Goal: Task Accomplishment & Management: Manage account settings

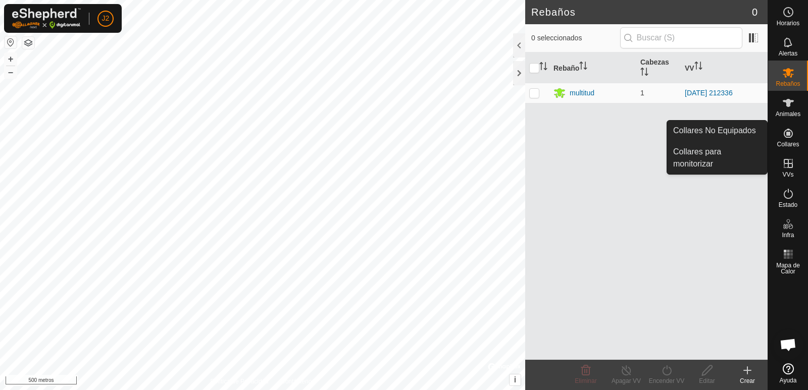
drag, startPoint x: 794, startPoint y: 129, endPoint x: 794, endPoint y: 141, distance: 12.1
click at [795, 139] on es-neckbands-svg-icon at bounding box center [788, 133] width 18 height 16
click at [704, 128] on link "Collares No Equipados" at bounding box center [717, 131] width 100 height 20
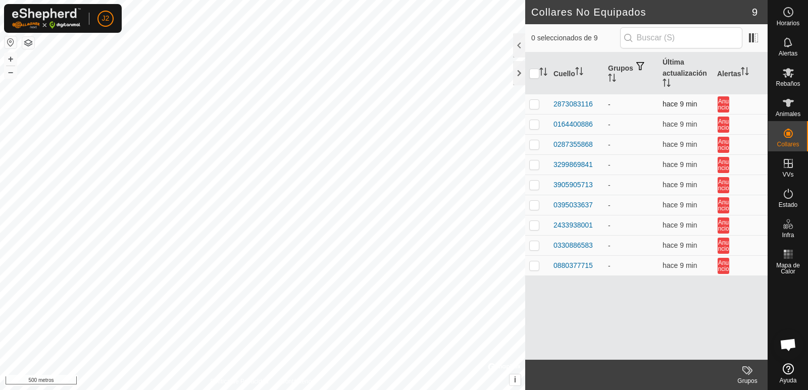
click at [535, 104] on p-checkbox at bounding box center [534, 104] width 10 height 8
checkbox input "true"
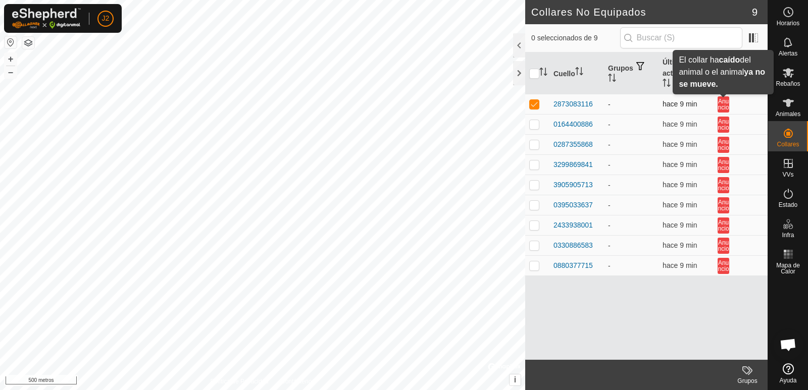
click at [723, 104] on font "Anuncio" at bounding box center [723, 104] width 11 height 13
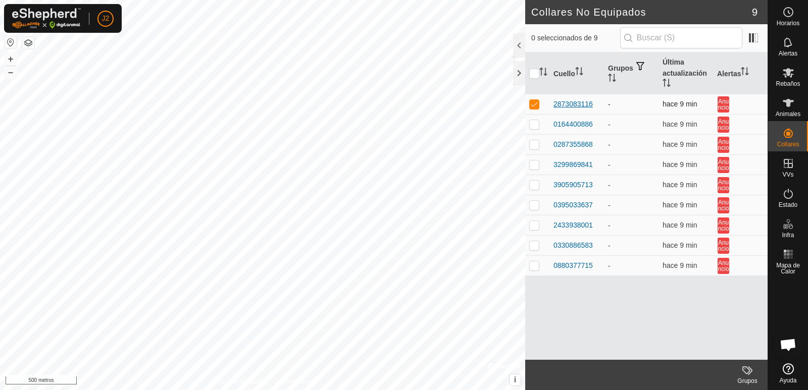
click at [587, 107] on font "2873083116" at bounding box center [572, 104] width 39 height 8
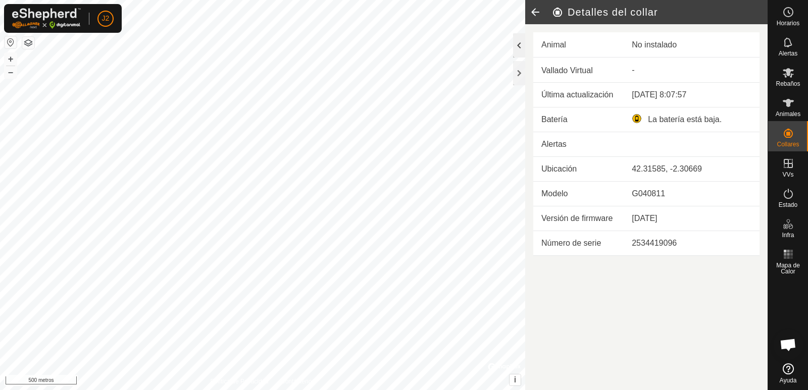
click at [518, 49] on div at bounding box center [519, 45] width 12 height 24
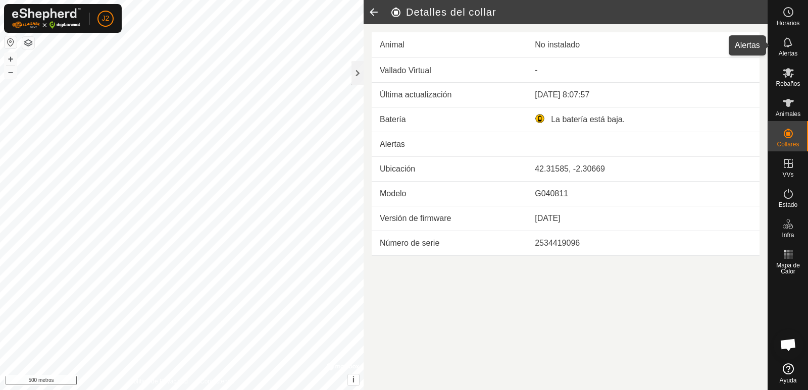
click at [790, 42] on icon at bounding box center [788, 42] width 8 height 10
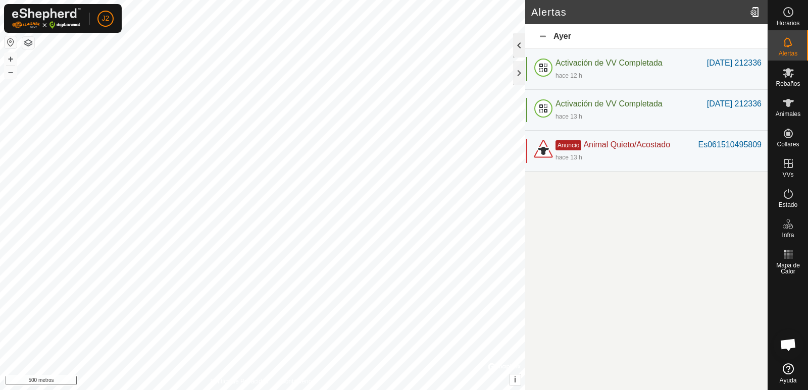
click at [515, 42] on div at bounding box center [519, 45] width 12 height 24
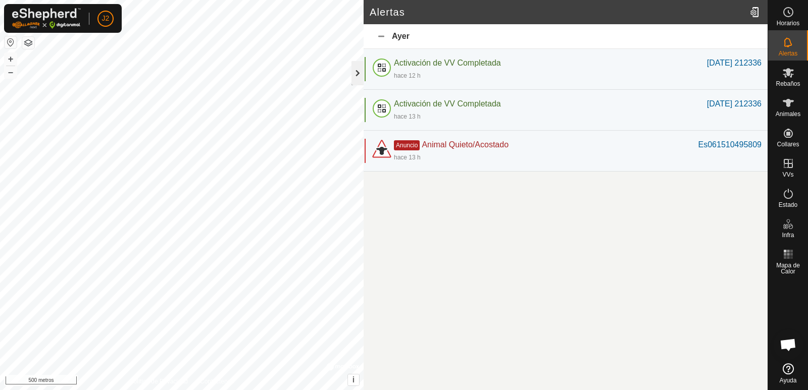
click at [357, 77] on div at bounding box center [357, 73] width 12 height 24
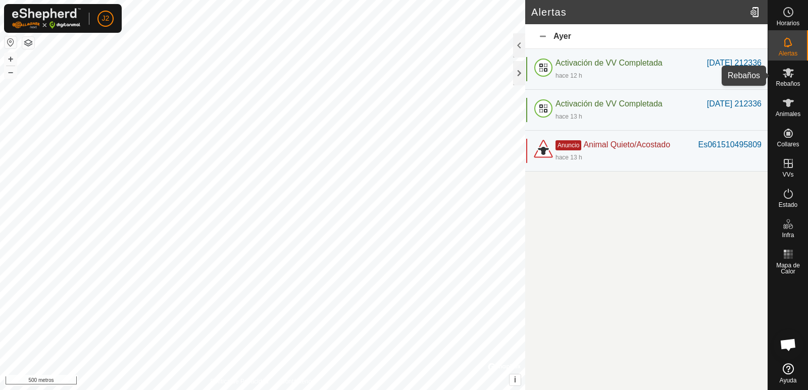
click at [783, 77] on icon at bounding box center [788, 73] width 12 height 12
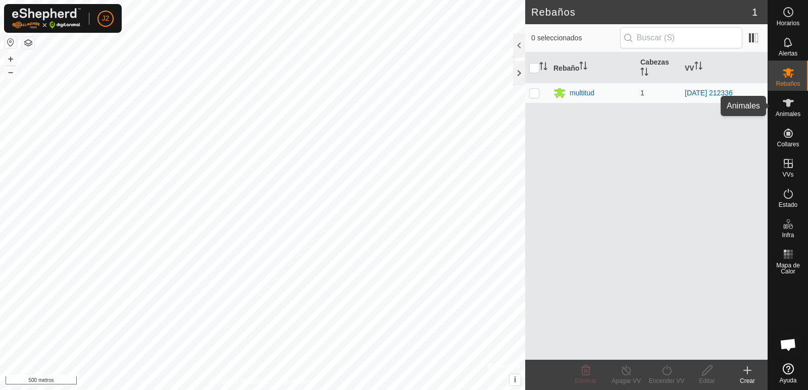
click at [785, 110] on es-animals-svg-icon at bounding box center [788, 103] width 18 height 16
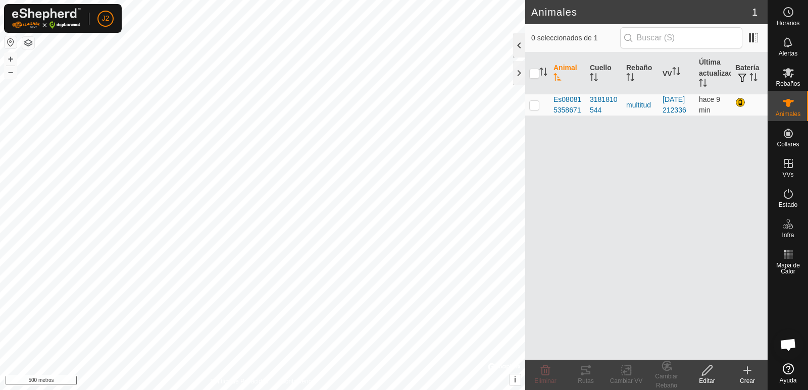
click at [519, 45] on div at bounding box center [519, 45] width 12 height 24
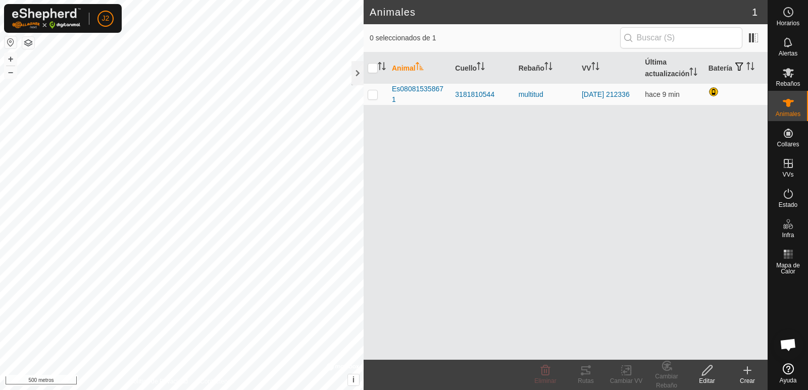
click at [748, 373] on icon at bounding box center [747, 371] width 12 height 12
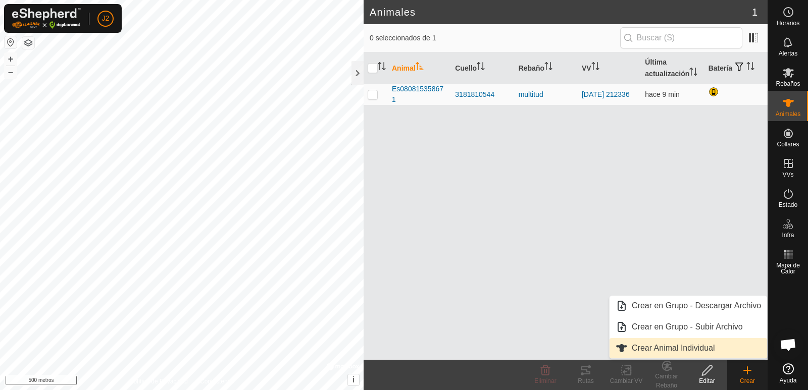
click at [677, 347] on link "Crear Animal Individual" at bounding box center [688, 348] width 158 height 20
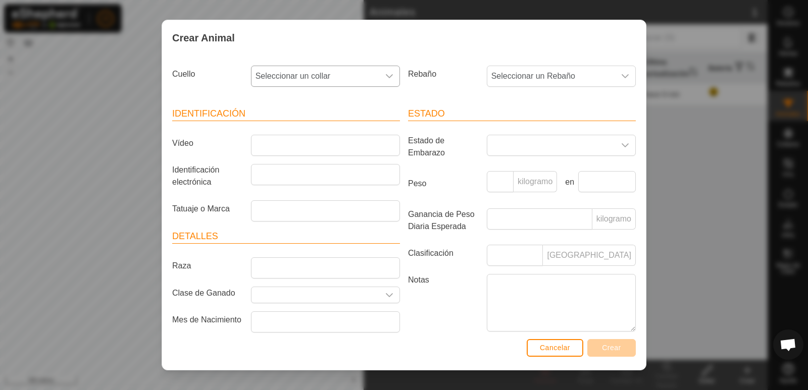
click at [387, 78] on icon "disparador desplegable" at bounding box center [389, 76] width 8 height 8
click at [301, 149] on li "2873083116" at bounding box center [324, 149] width 145 height 20
click at [318, 208] on input "Tatuaje o Marca" at bounding box center [325, 210] width 149 height 21
type input "es061510495809"
click at [311, 176] on input "Identificación electrónica" at bounding box center [325, 174] width 149 height 21
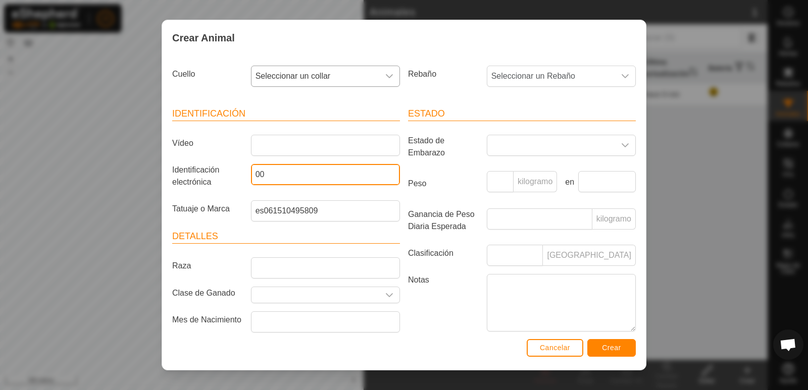
type input "0"
click at [611, 349] on font "Crear" at bounding box center [611, 348] width 19 height 8
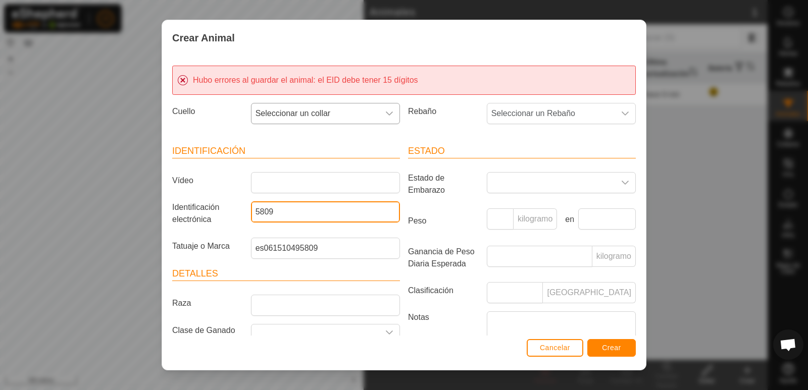
click at [251, 215] on input "5809" at bounding box center [325, 211] width 149 height 21
type input "000061510495809"
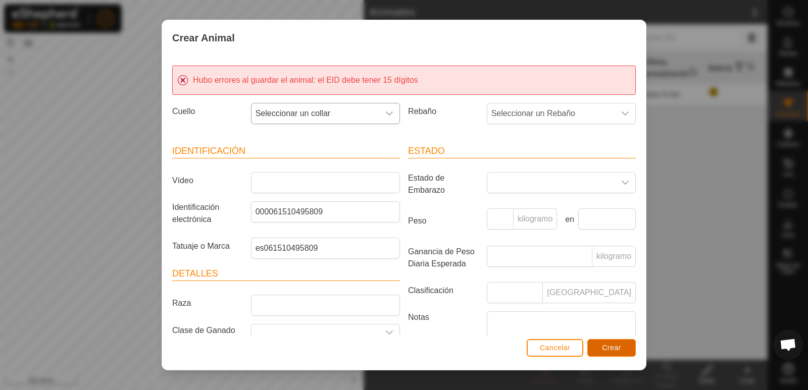
click at [609, 346] on font "Crear" at bounding box center [611, 348] width 19 height 8
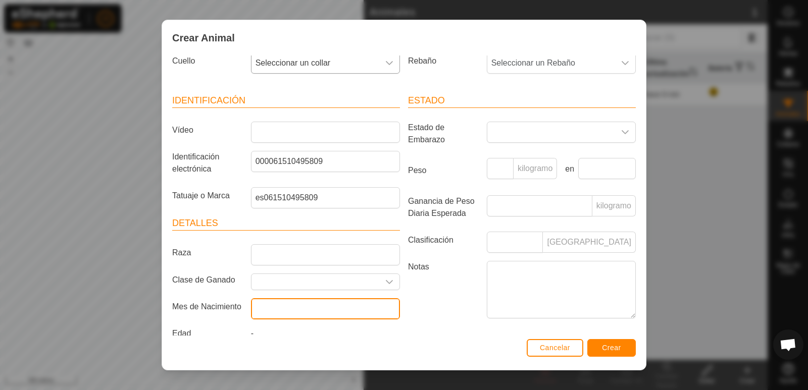
click at [311, 302] on input "text" at bounding box center [325, 308] width 149 height 21
click at [475, 304] on label "Notas" at bounding box center [443, 289] width 79 height 57
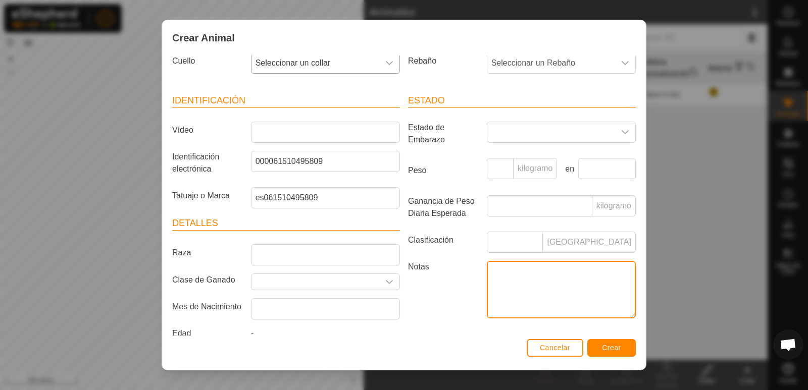
click at [487, 304] on textarea "Notas" at bounding box center [561, 290] width 149 height 58
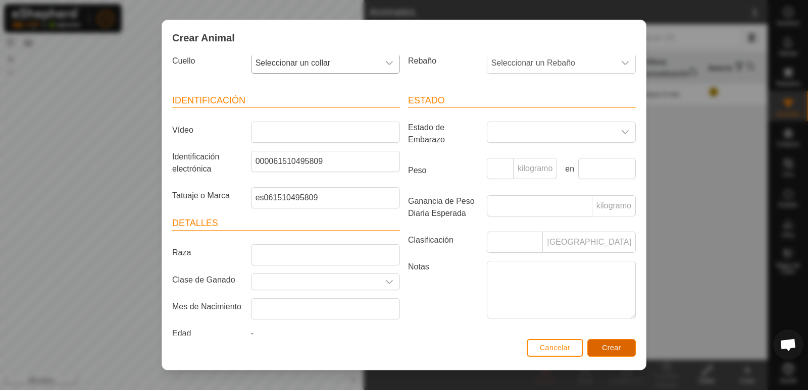
click at [610, 347] on font "Crear" at bounding box center [611, 348] width 19 height 8
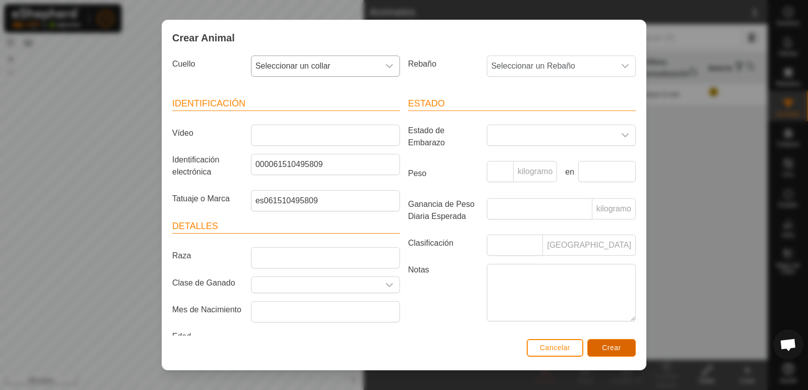
scroll to position [0, 0]
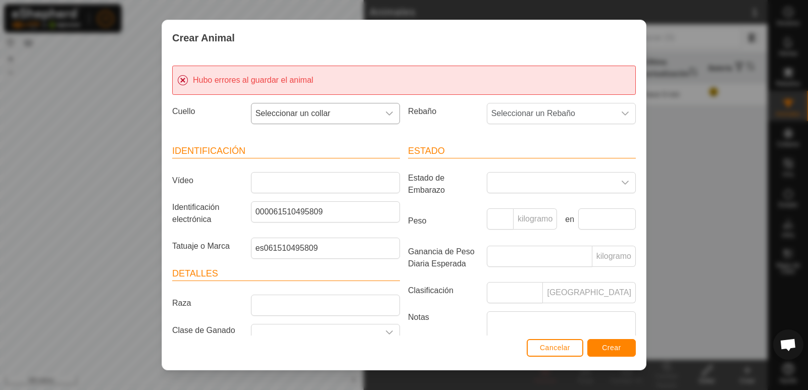
click at [385, 116] on icon "disparador desplegable" at bounding box center [389, 114] width 8 height 8
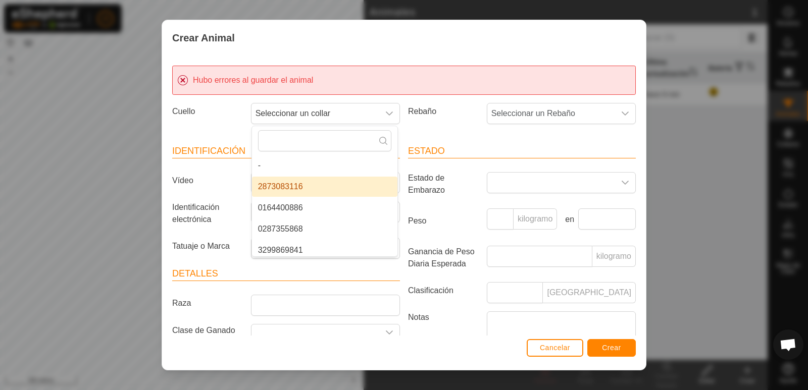
click at [294, 186] on font "2873083116" at bounding box center [280, 186] width 45 height 9
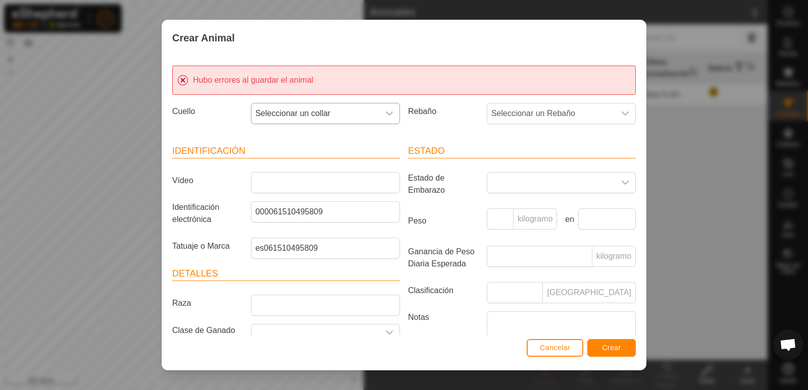
click at [389, 116] on icon "disparador desplegable" at bounding box center [389, 114] width 8 height 8
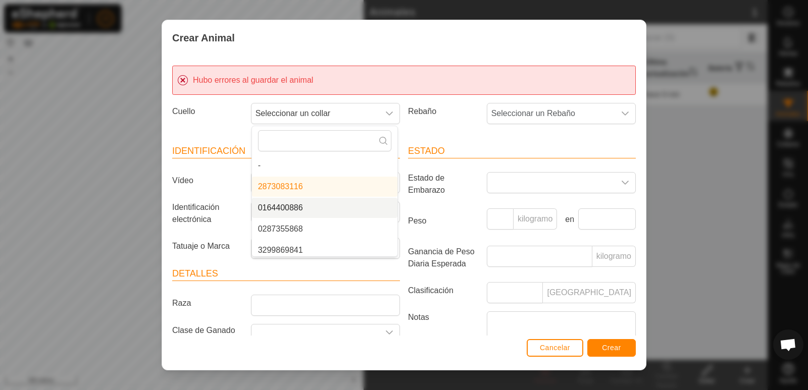
click at [277, 184] on font "2873083116" at bounding box center [280, 186] width 45 height 9
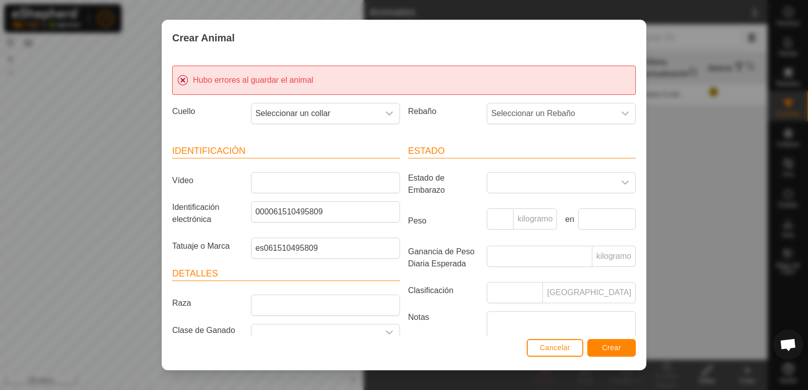
click at [277, 178] on font "2873083116" at bounding box center [280, 174] width 45 height 7
click at [610, 345] on font "Crear" at bounding box center [611, 348] width 19 height 8
click at [385, 114] on icon "disparador desplegable" at bounding box center [389, 114] width 8 height 8
type input "2873083116"
click at [610, 348] on font "Crear" at bounding box center [611, 348] width 19 height 8
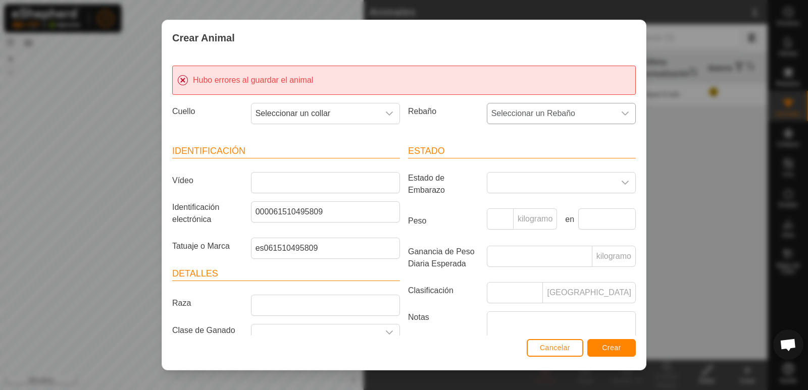
click at [621, 113] on icon "disparador desplegable" at bounding box center [625, 114] width 8 height 8
click at [282, 178] on input "Vídeo" at bounding box center [325, 182] width 149 height 21
type input "es061510495809"
click at [612, 348] on font "Crear" at bounding box center [611, 348] width 19 height 8
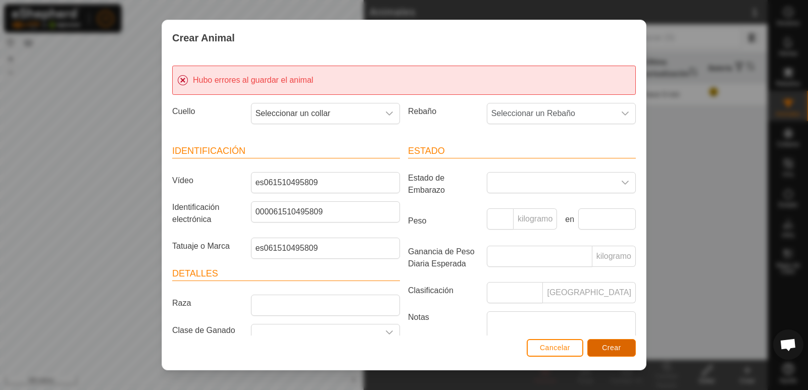
click at [608, 347] on font "Crear" at bounding box center [611, 348] width 19 height 8
click at [181, 82] on div "Hubo errores al guardar el animal" at bounding box center [404, 80] width 464 height 29
click at [551, 354] on button "Cancelar" at bounding box center [555, 348] width 57 height 18
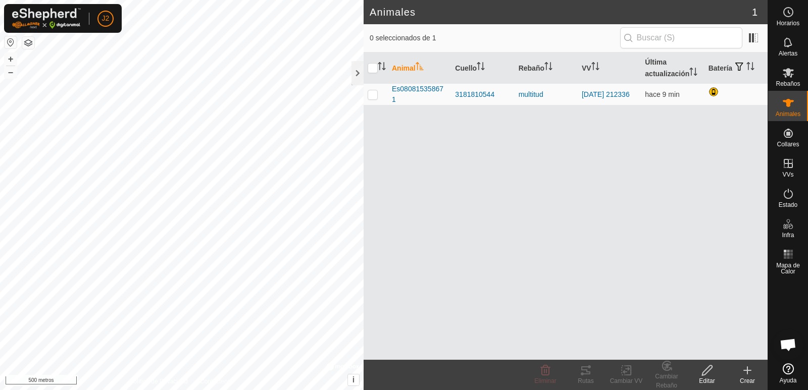
click at [747, 368] on icon at bounding box center [747, 370] width 0 height 7
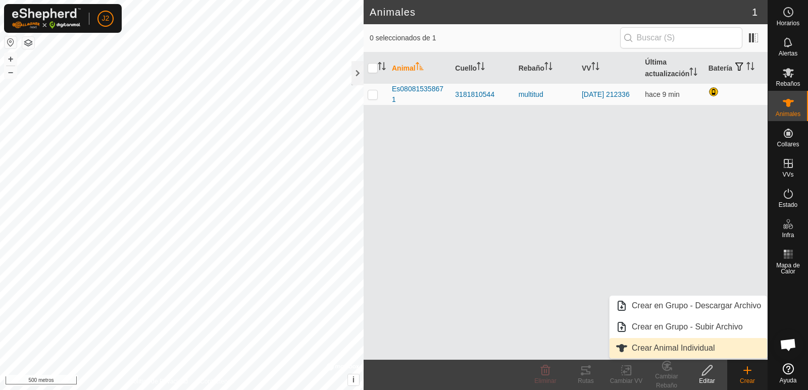
click at [668, 346] on link "Crear Animal Individual" at bounding box center [688, 348] width 158 height 20
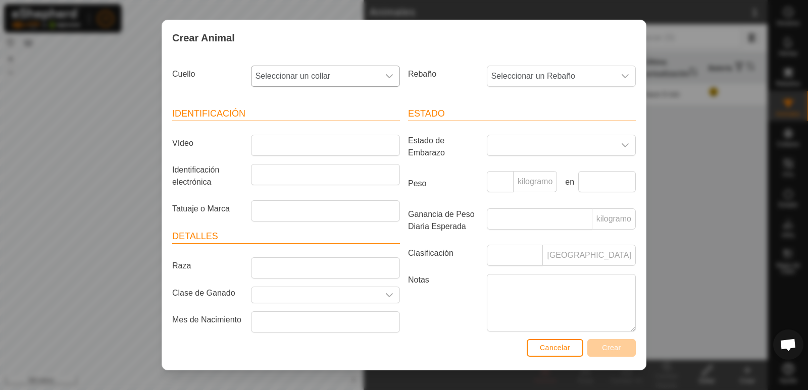
click at [385, 76] on icon "disparador desplegable" at bounding box center [389, 76] width 8 height 8
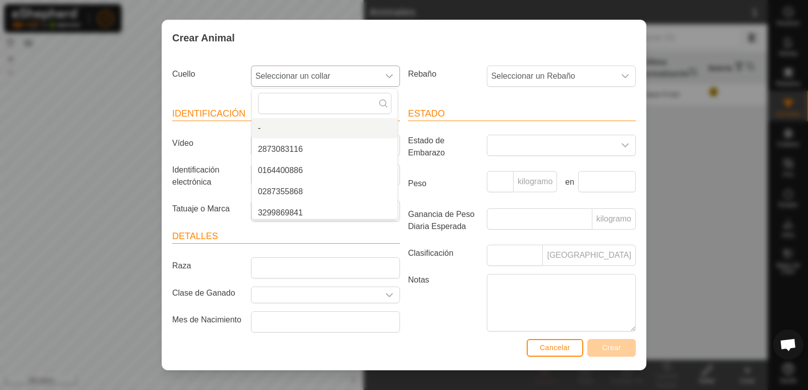
click at [298, 131] on li "-" at bounding box center [324, 128] width 145 height 20
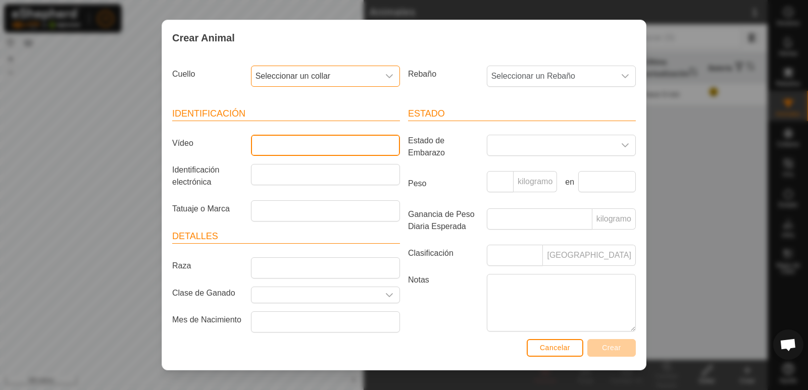
click at [295, 146] on input "Vídeo" at bounding box center [325, 145] width 149 height 21
click at [330, 67] on span "Seleccionar un collar" at bounding box center [315, 76] width 128 height 20
click at [303, 146] on li "2873083116" at bounding box center [324, 149] width 145 height 20
click at [385, 74] on icon "disparador desplegable" at bounding box center [389, 76] width 8 height 8
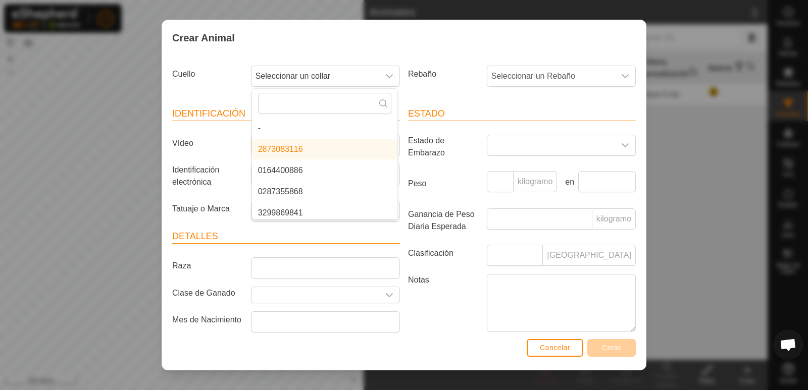
click at [295, 188] on font "0287355868" at bounding box center [280, 191] width 45 height 9
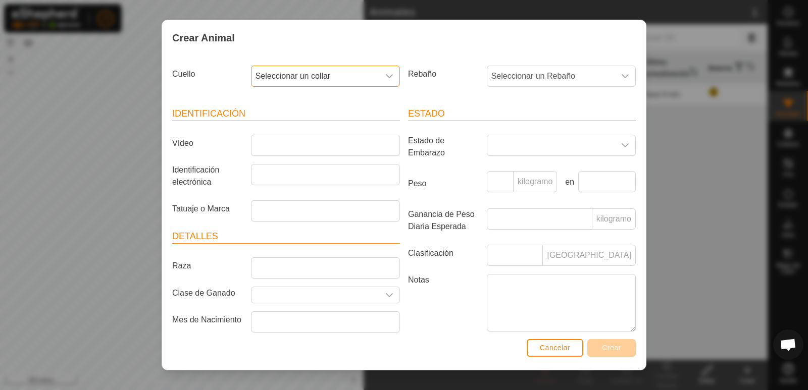
click at [298, 191] on div at bounding box center [325, 178] width 157 height 28
click at [390, 80] on div "disparador desplegable" at bounding box center [389, 76] width 20 height 20
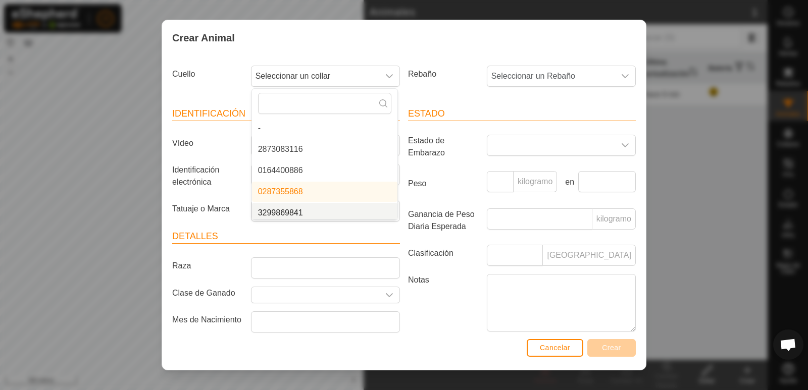
scroll to position [4, 0]
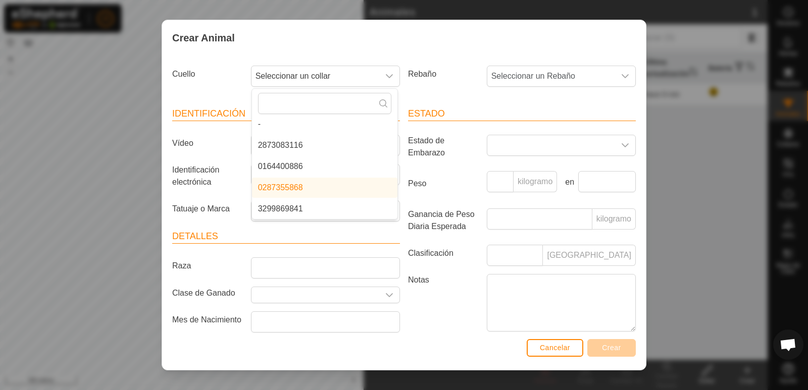
click at [302, 145] on li "2873083116" at bounding box center [324, 145] width 145 height 20
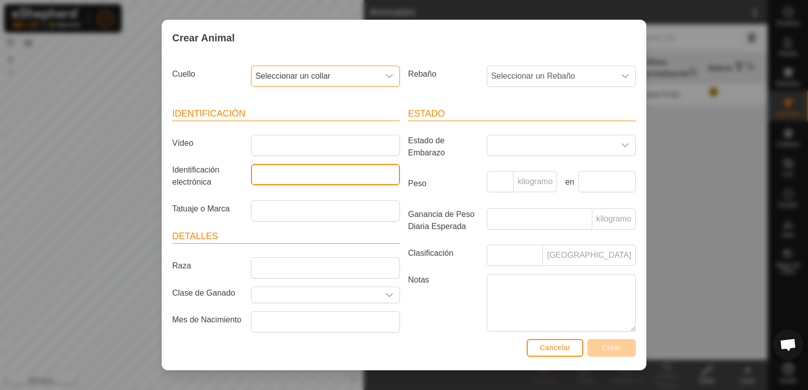
click at [302, 174] on input "Identificación electrónica" at bounding box center [325, 174] width 149 height 21
type input "es"
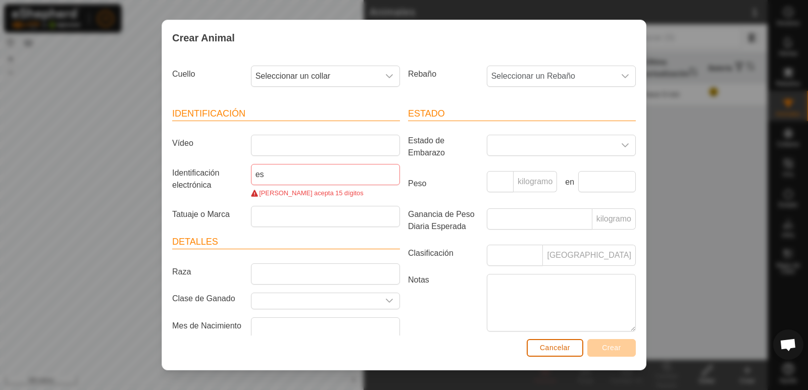
click at [553, 351] on font "Cancelar" at bounding box center [555, 348] width 30 height 8
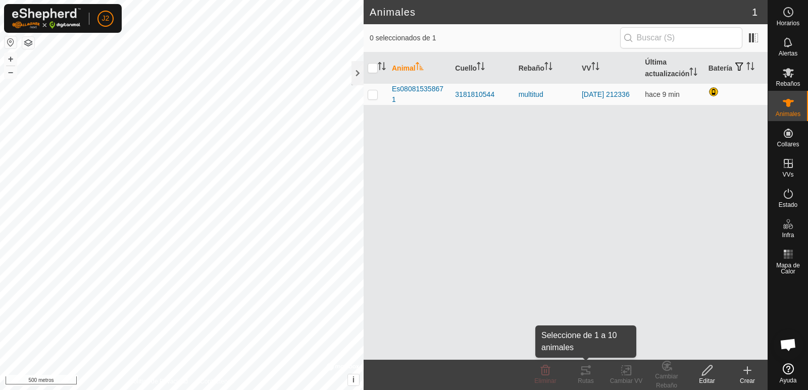
click at [588, 375] on icon at bounding box center [586, 371] width 12 height 12
click at [373, 96] on p-checkbox at bounding box center [373, 94] width 10 height 8
checkbox input "true"
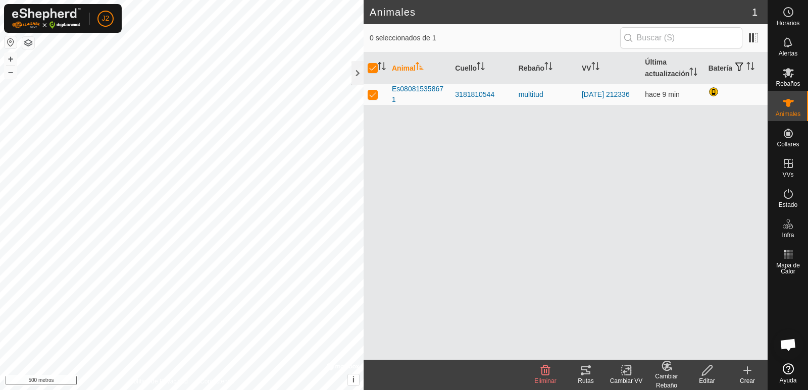
click at [586, 374] on icon at bounding box center [585, 371] width 9 height 8
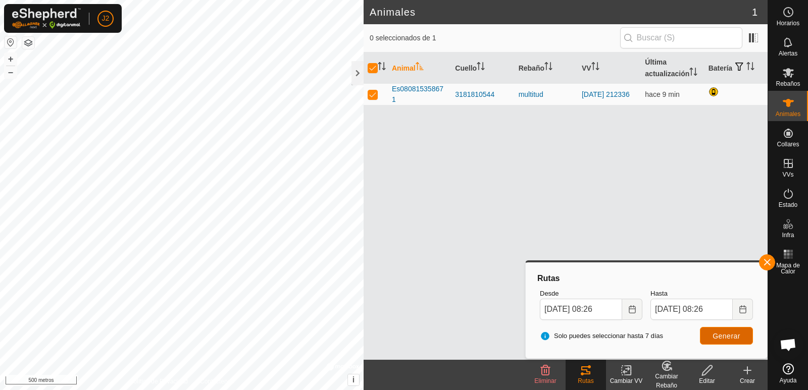
click at [726, 335] on font "Generar" at bounding box center [726, 336] width 28 height 8
click at [357, 76] on div at bounding box center [357, 73] width 12 height 24
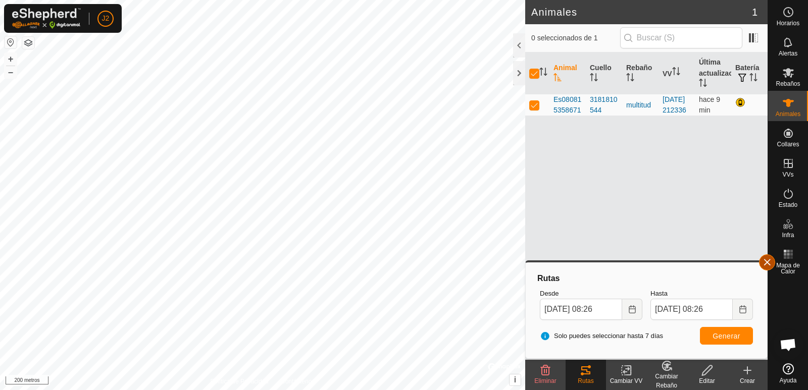
click at [768, 262] on button "button" at bounding box center [767, 262] width 16 height 16
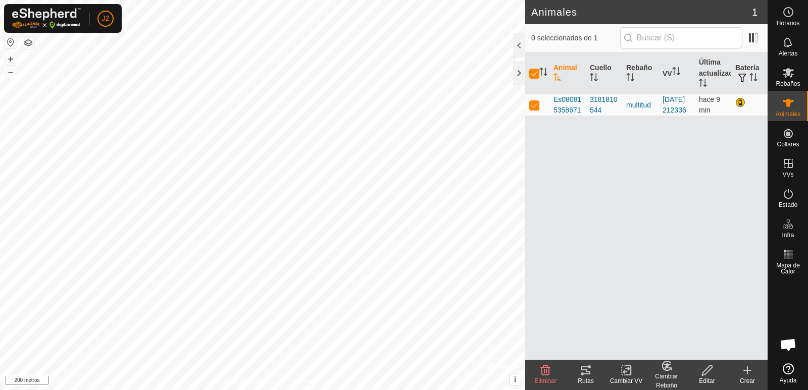
click at [745, 370] on icon at bounding box center [747, 371] width 12 height 12
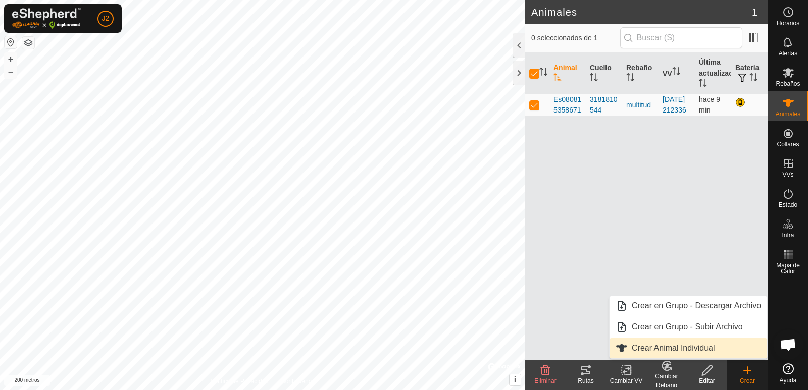
click at [659, 351] on link "Crear Animal Individual" at bounding box center [688, 348] width 158 height 20
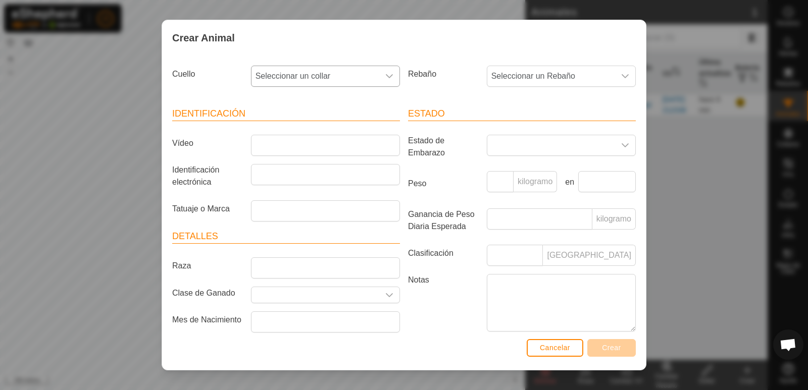
click at [388, 76] on icon "disparador desplegable" at bounding box center [389, 76] width 8 height 8
click at [274, 148] on font "2873083116" at bounding box center [280, 149] width 45 height 9
click at [274, 148] on input "Vídeo" at bounding box center [325, 145] width 149 height 21
type input "es061510495809"
click at [605, 354] on button "Crear" at bounding box center [611, 348] width 48 height 18
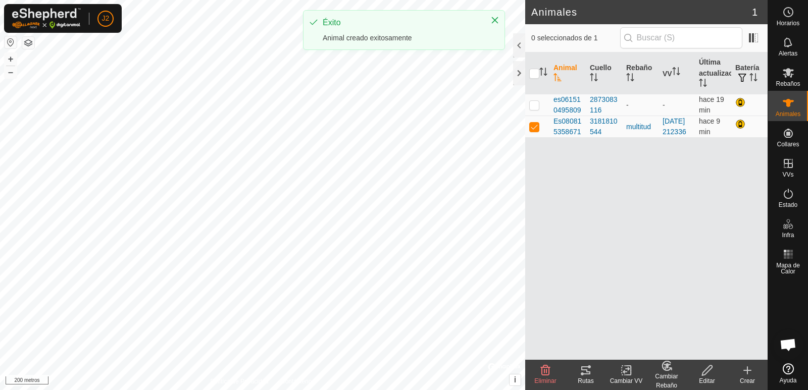
checkbox input "false"
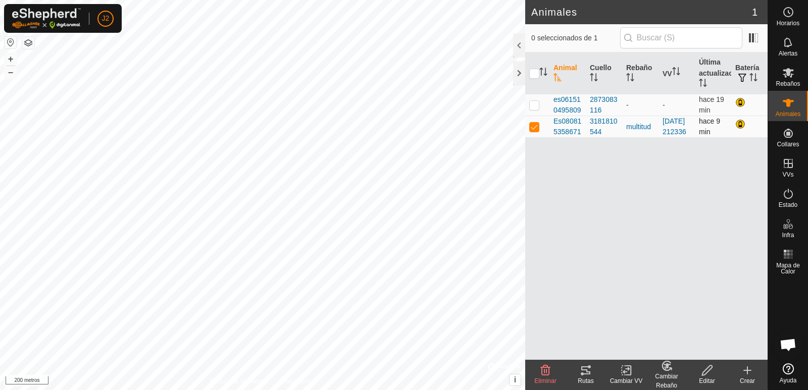
click at [536, 131] on p-checkbox at bounding box center [534, 127] width 10 height 8
checkbox input "false"
click at [533, 105] on p-checkbox at bounding box center [534, 105] width 10 height 8
checkbox input "true"
click at [707, 372] on icon at bounding box center [707, 371] width 10 height 10
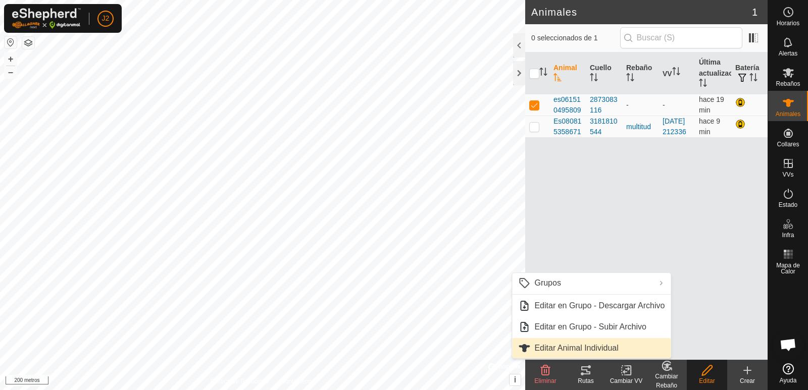
click at [597, 346] on link "Editar Animal Individual" at bounding box center [591, 348] width 159 height 20
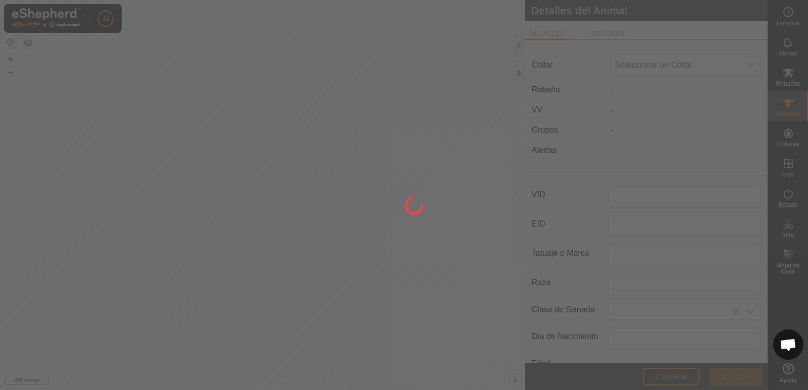
type input "es061510495809"
type input "0"
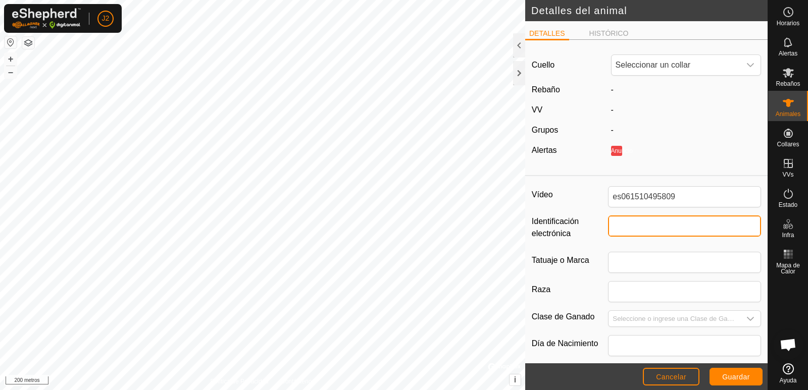
click at [631, 226] on input "Identificación electrónica" at bounding box center [684, 226] width 153 height 21
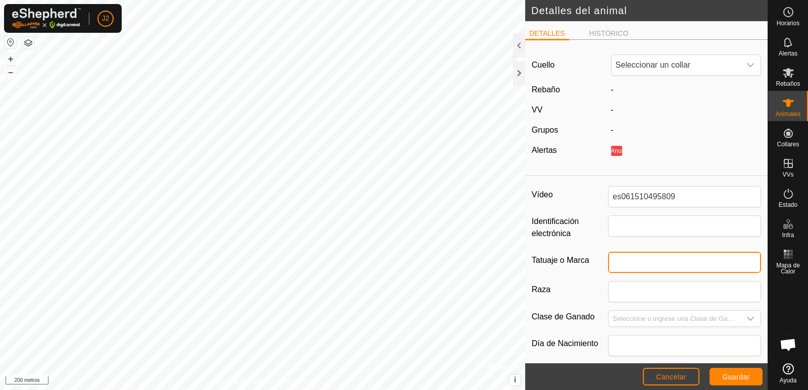
click at [629, 265] on input "Tatuaje o Marca" at bounding box center [684, 262] width 153 height 21
type input "5809"
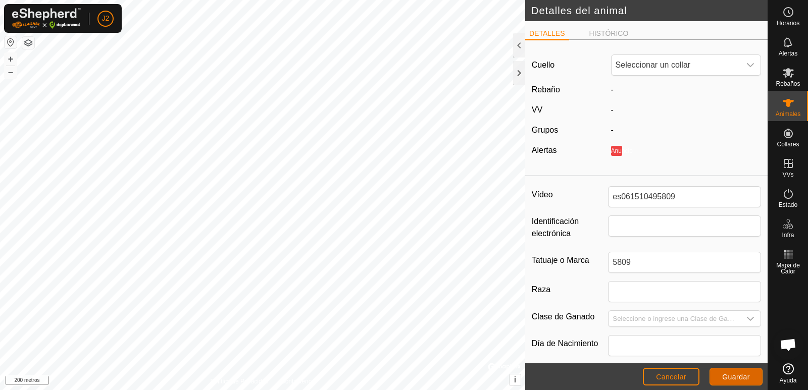
click at [740, 376] on font "Guardar" at bounding box center [736, 377] width 28 height 8
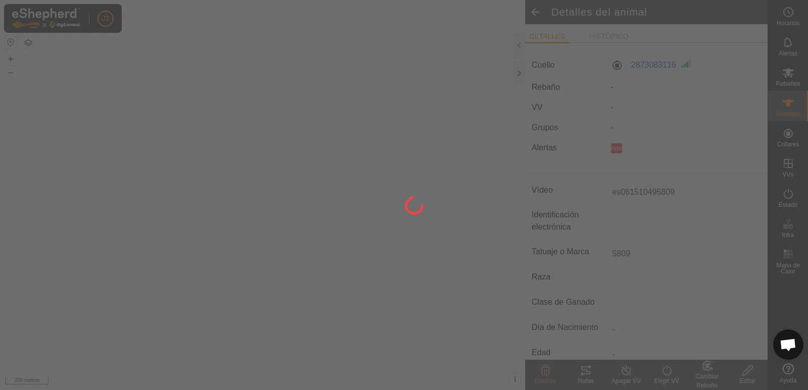
type input "-"
type input "0 kg"
type input "-"
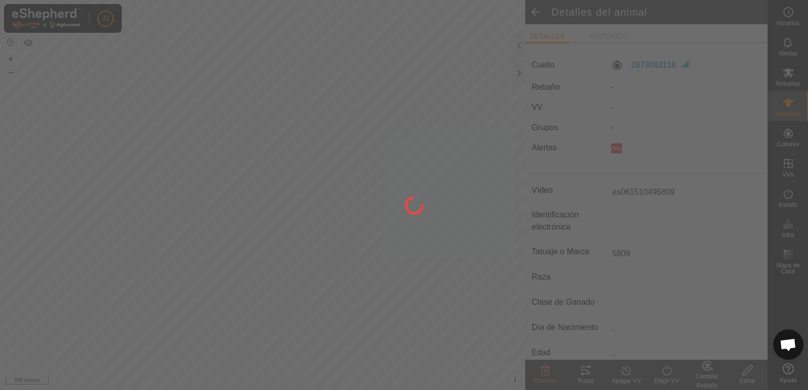
type input "-"
type input "5809"
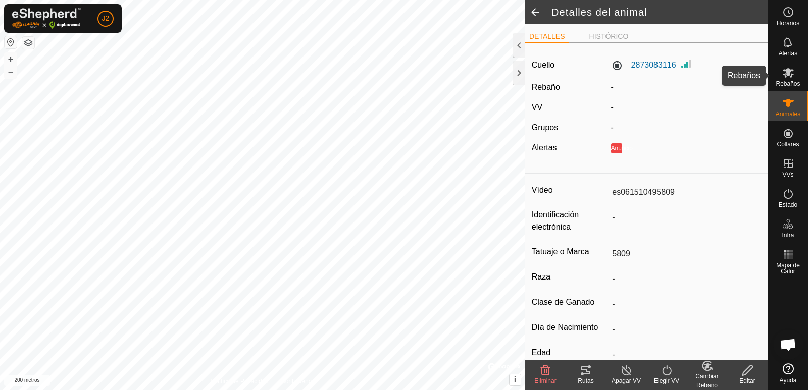
click at [785, 82] on font "Rebaños" at bounding box center [788, 83] width 24 height 7
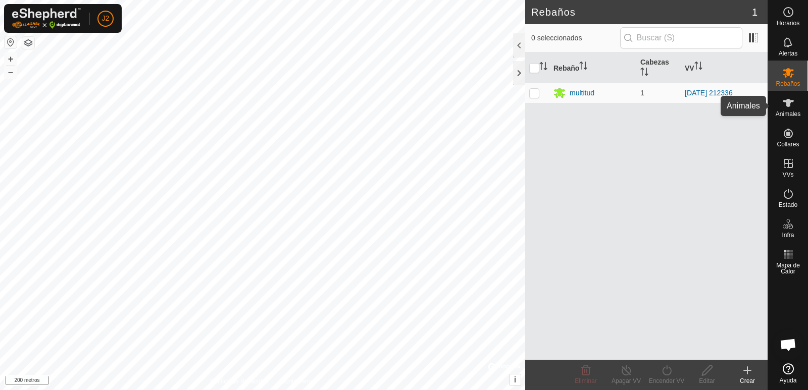
click at [791, 108] on icon at bounding box center [788, 103] width 12 height 12
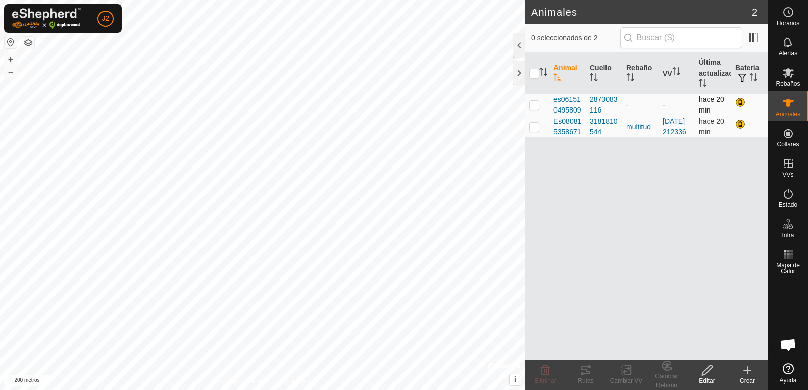
click at [536, 109] on td at bounding box center [537, 105] width 24 height 22
checkbox input "true"
click at [669, 106] on td "-" at bounding box center [676, 105] width 36 height 22
click at [703, 372] on icon at bounding box center [707, 371] width 10 height 10
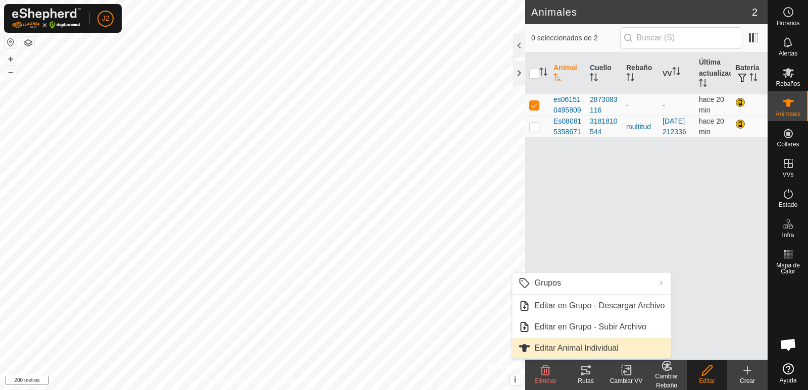
click at [570, 348] on link "Editar Animal Individual" at bounding box center [591, 348] width 159 height 20
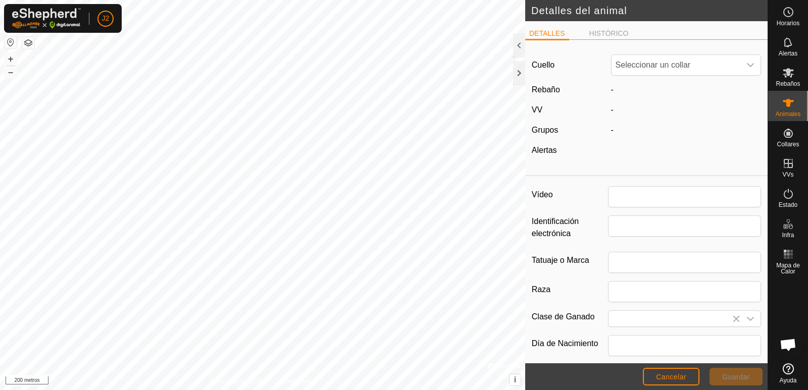
type input "es061510495809"
type input "5809"
type input "0"
click at [607, 110] on div "-" at bounding box center [686, 110] width 159 height 12
click at [606, 119] on div "Cuello Seleccionar un collar Rebaño - VV - Grupos - Alertas Anuncio" at bounding box center [646, 109] width 242 height 123
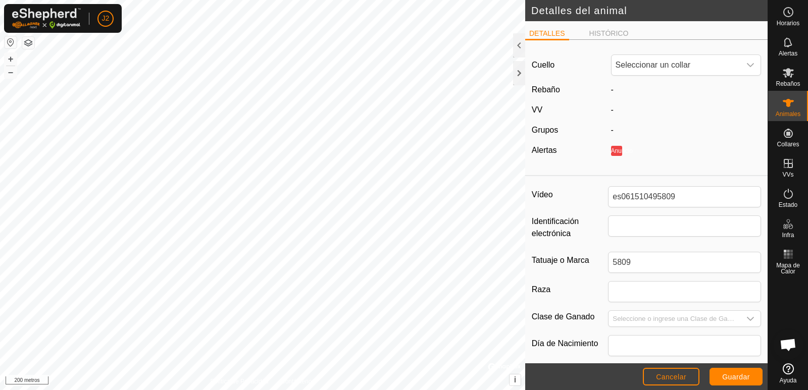
click at [607, 113] on div "-" at bounding box center [686, 110] width 159 height 12
click at [678, 378] on font "Cancelar" at bounding box center [671, 377] width 30 height 8
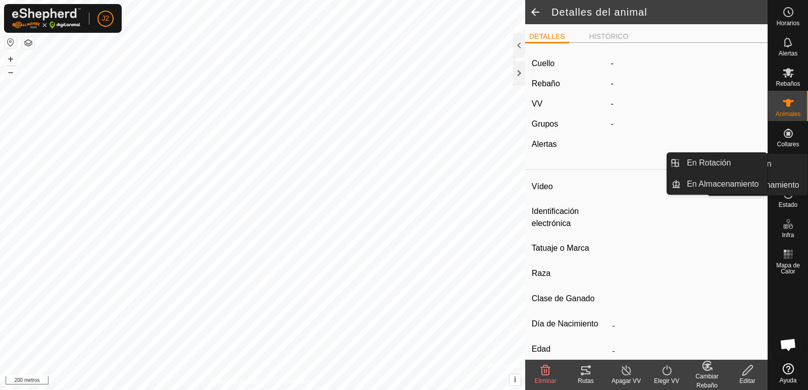
type input "es061510495809"
type input "-"
type input "5809"
type input "-"
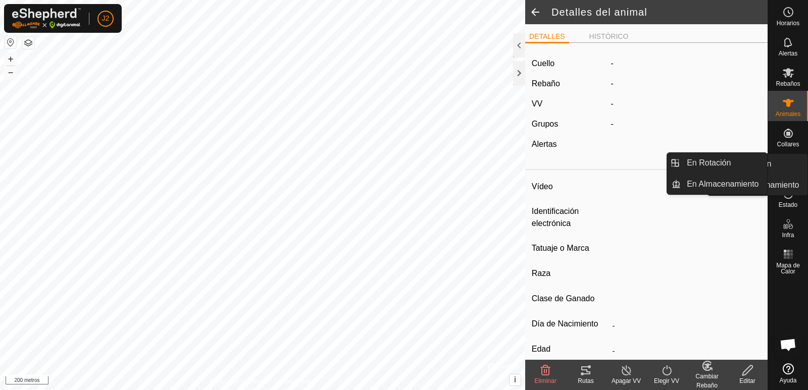
type input "0 kg"
type input "-"
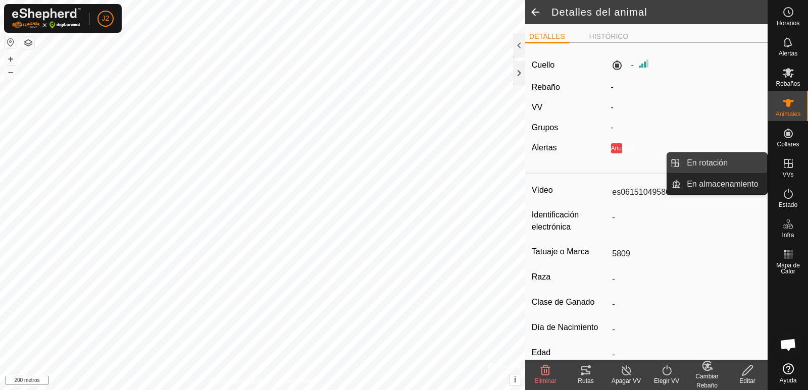
click at [727, 169] on link "En rotación" at bounding box center [724, 163] width 86 height 20
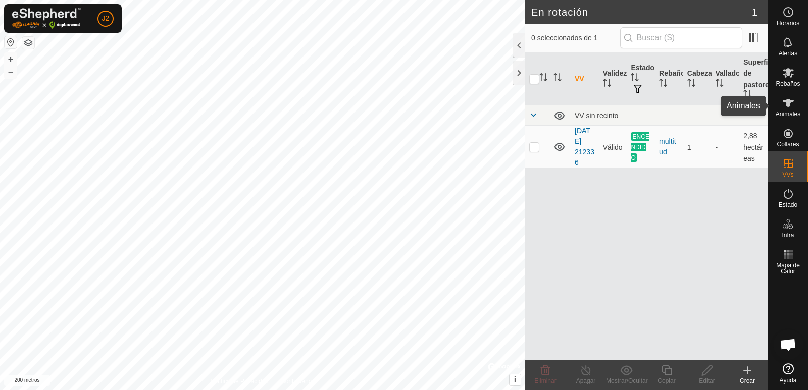
click at [785, 101] on icon at bounding box center [788, 103] width 11 height 8
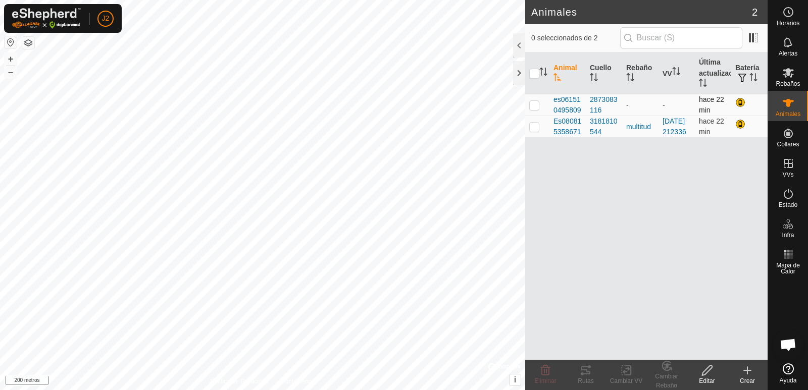
drag, startPoint x: 657, startPoint y: 95, endPoint x: 661, endPoint y: 99, distance: 5.8
click at [660, 99] on tr "es061510495809 2873083116 - - hace 22 min" at bounding box center [646, 105] width 242 height 22
click at [661, 99] on td "-" at bounding box center [676, 105] width 36 height 22
click at [662, 104] on td "-" at bounding box center [676, 105] width 36 height 22
click at [533, 101] on p-checkbox at bounding box center [534, 105] width 10 height 8
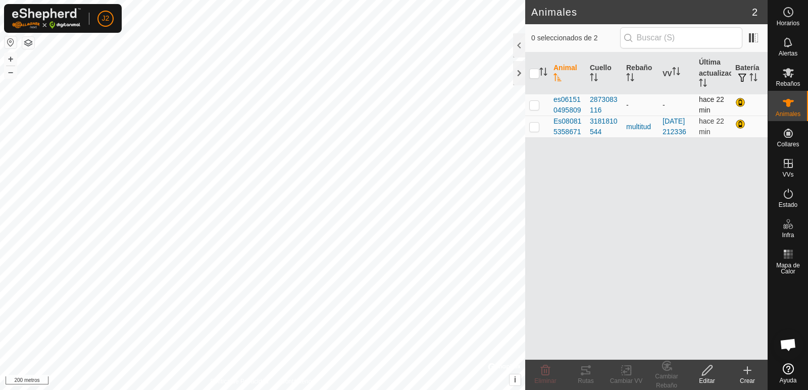
checkbox input "true"
click at [628, 373] on icon at bounding box center [626, 371] width 13 height 12
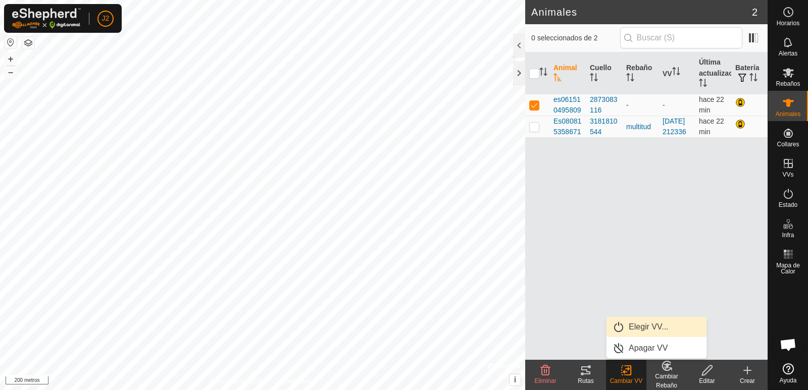
click at [638, 327] on link "Elegir VV..." at bounding box center [656, 327] width 100 height 20
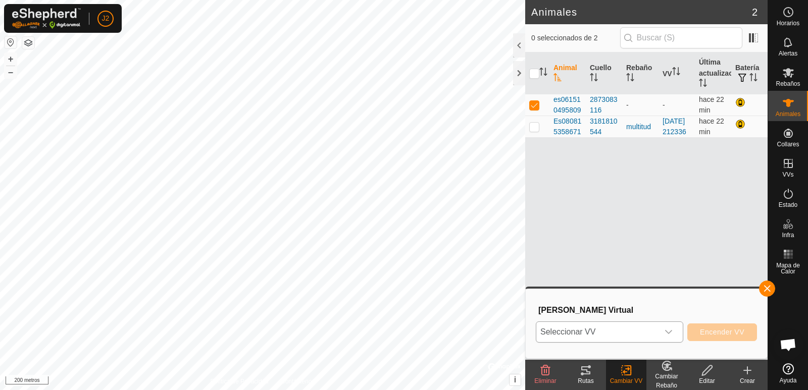
click at [671, 335] on icon "disparador desplegable" at bounding box center [668, 332] width 8 height 8
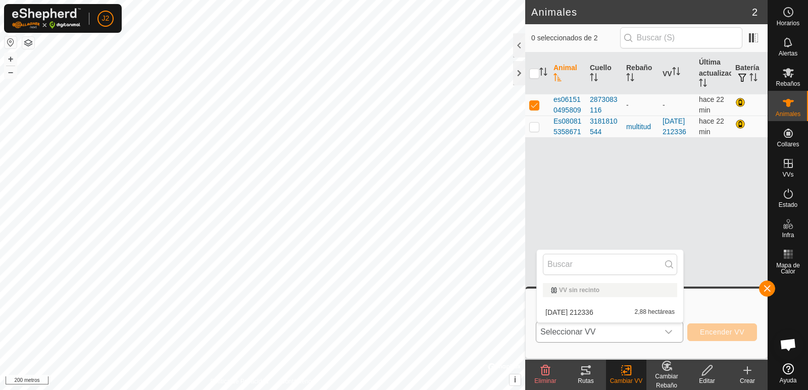
click at [595, 311] on li "[DATE] 212336 2,88 hectáreas" at bounding box center [610, 312] width 146 height 20
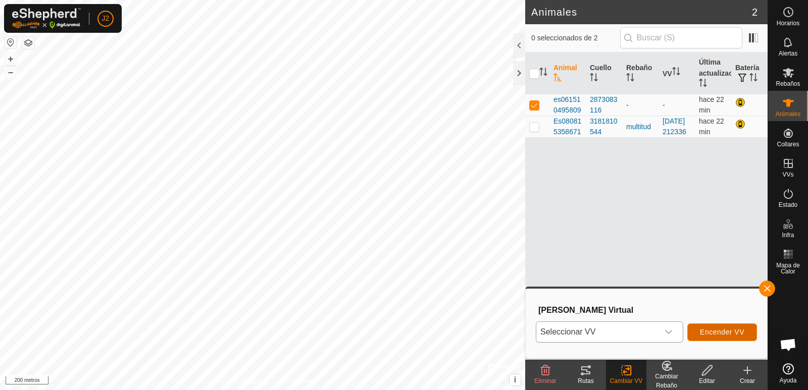
click at [715, 333] on font "Encender VV" at bounding box center [722, 332] width 44 height 8
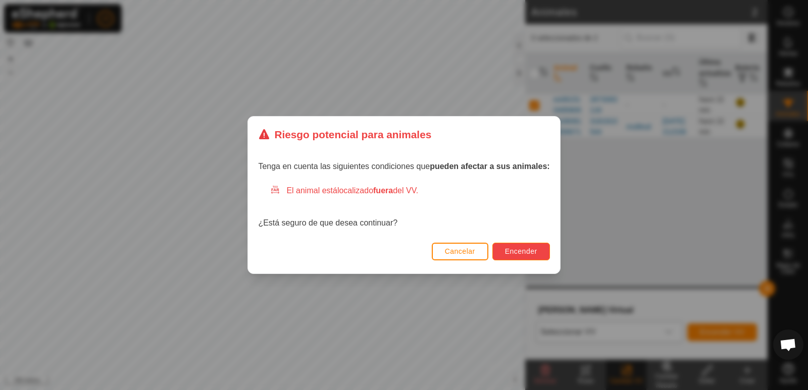
click at [524, 253] on font "Encender" at bounding box center [521, 251] width 32 height 8
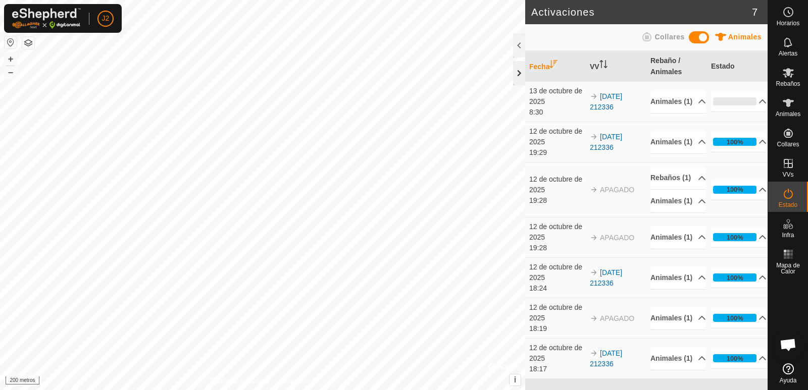
click at [521, 74] on div at bounding box center [519, 73] width 12 height 24
